Goal: Check status: Check status

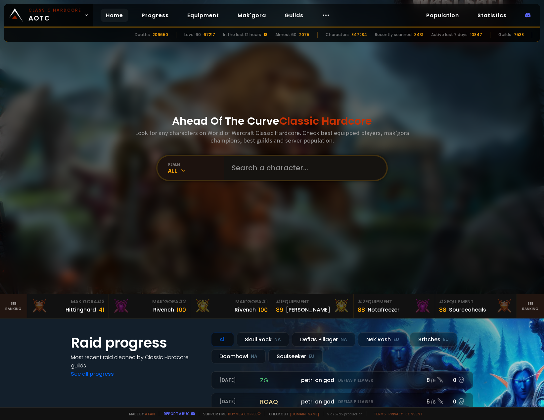
click at [260, 164] on input "text" at bounding box center [303, 168] width 151 height 24
type input "ptbly"
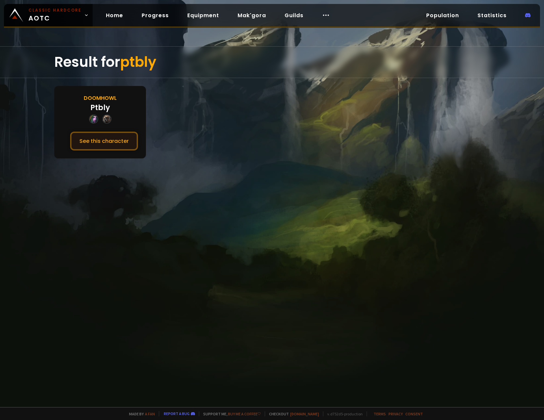
click at [107, 141] on button "See this character" at bounding box center [104, 141] width 68 height 19
click at [99, 141] on button "See this character" at bounding box center [104, 141] width 68 height 19
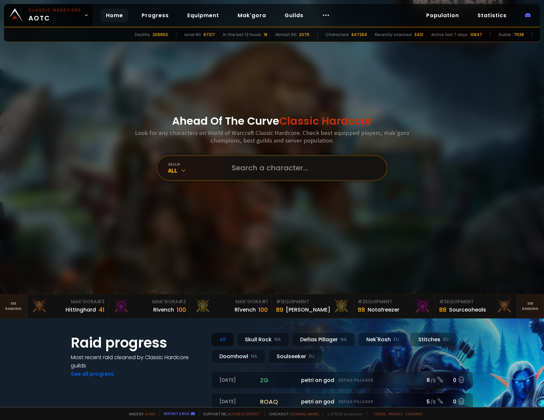
click at [258, 162] on input "text" at bounding box center [303, 168] width 151 height 24
type input "Tripfives"
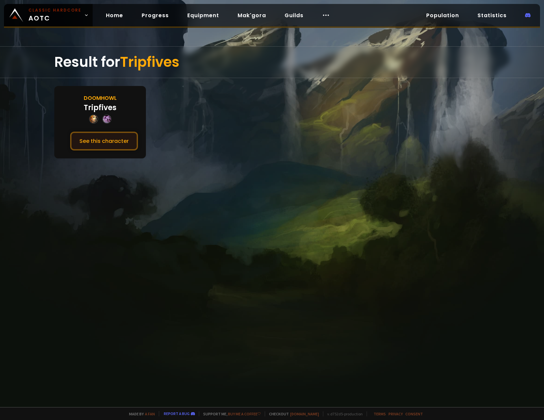
click at [123, 134] on button "See this character" at bounding box center [104, 141] width 68 height 19
